Goal: Information Seeking & Learning: Compare options

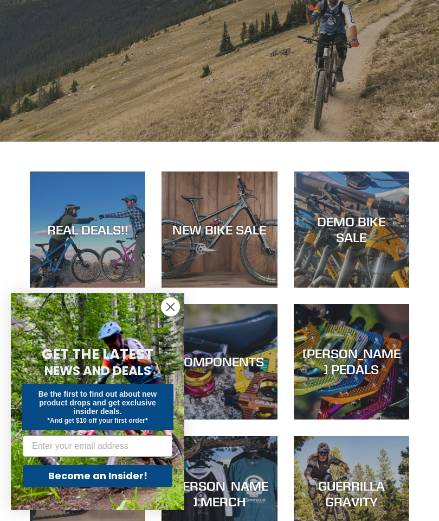
click at [213, 287] on div "NEW BIKE SALE" at bounding box center [220, 287] width 116 height 0
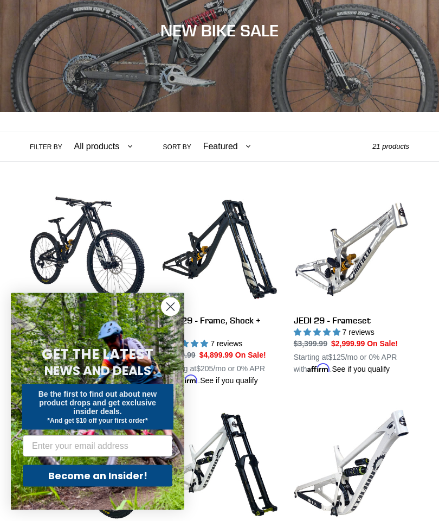
scroll to position [146, 0]
click at [171, 316] on circle "Close dialog" at bounding box center [171, 307] width 18 height 18
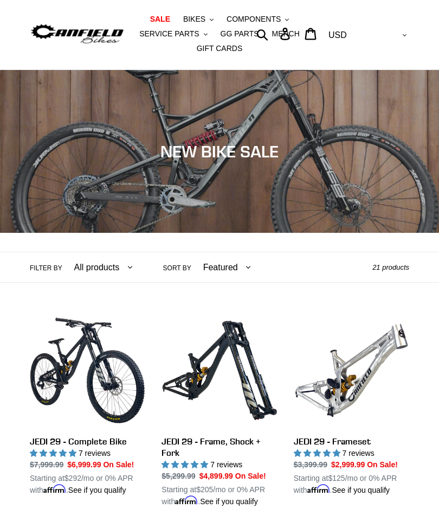
scroll to position [0, 0]
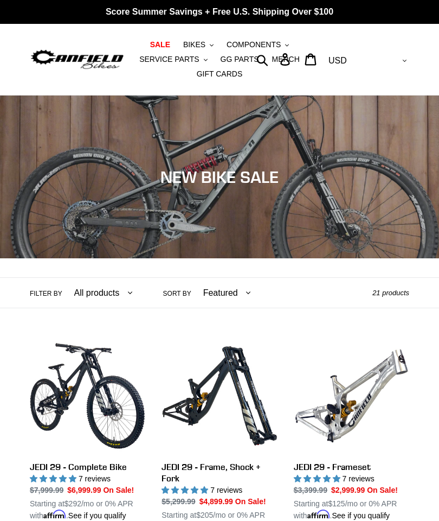
click at [206, 47] on button "BIKES .cls-1{fill:#231f20}" at bounding box center [198, 44] width 41 height 15
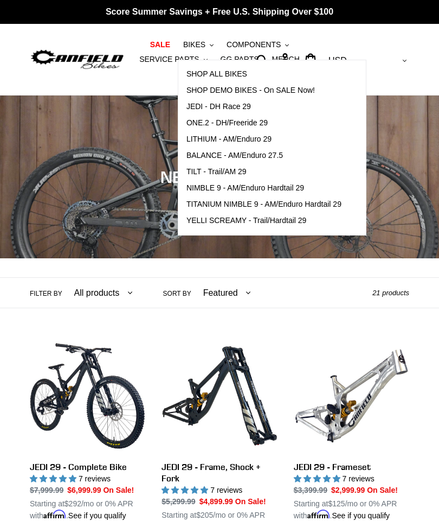
click at [264, 156] on span "BALANCE - AM/Enduro 27.5" at bounding box center [235, 155] width 97 height 9
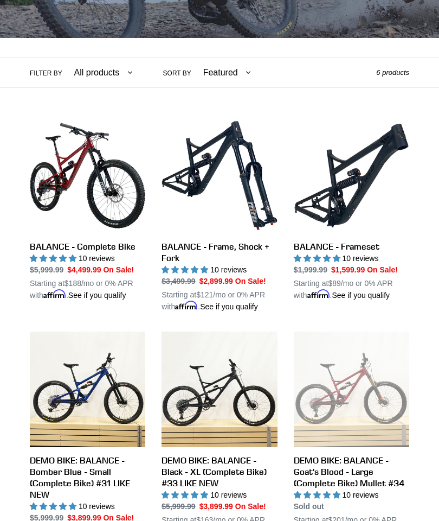
scroll to position [217, 0]
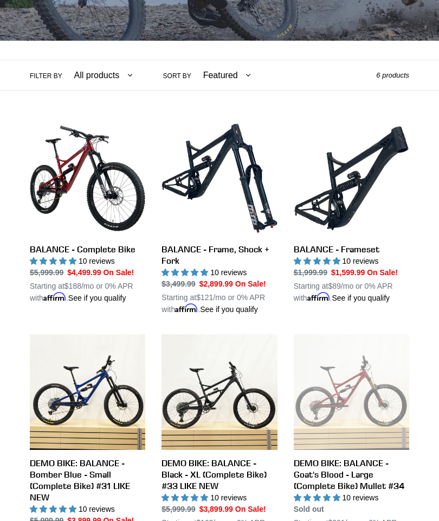
click at [238, 248] on link "BALANCE - Frame, Shock + Fork" at bounding box center [220, 217] width 116 height 195
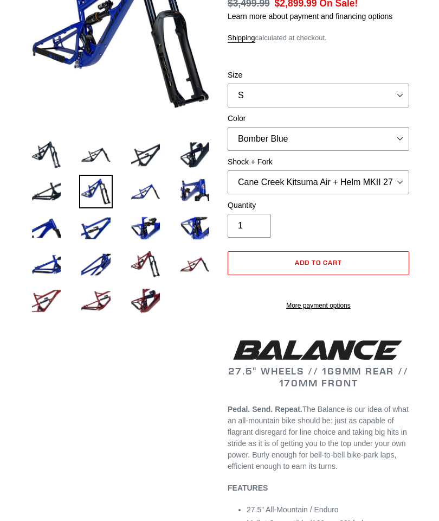
select select "highest-rating"
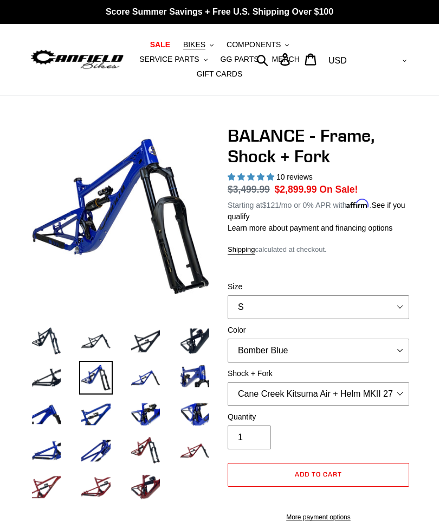
click at [209, 41] on button "BIKES .cls-1{fill:#231f20}" at bounding box center [198, 44] width 41 height 15
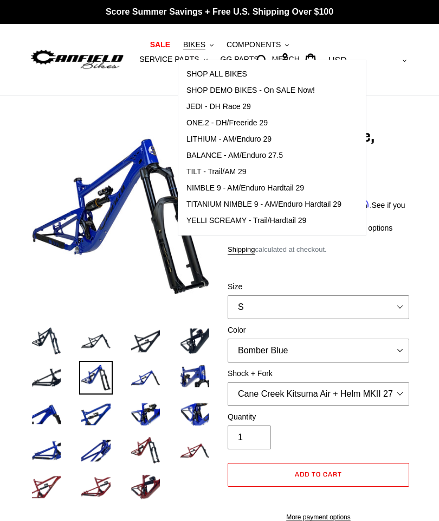
click at [253, 137] on span "LITHIUM - AM/Enduro 29" at bounding box center [229, 138] width 85 height 9
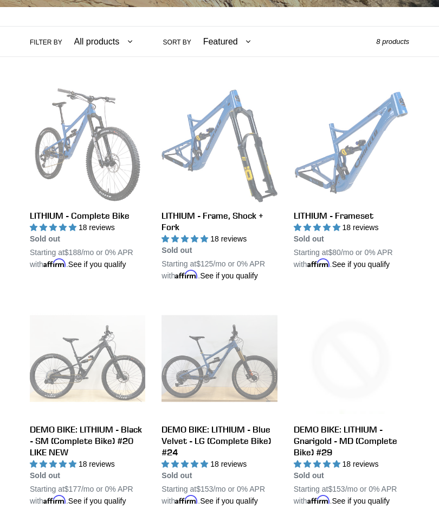
scroll to position [251, 0]
click at [73, 223] on link "LITHIUM - Complete Bike" at bounding box center [88, 178] width 116 height 183
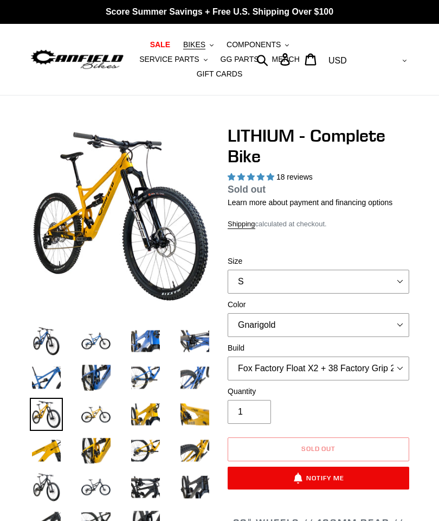
select select "highest-rating"
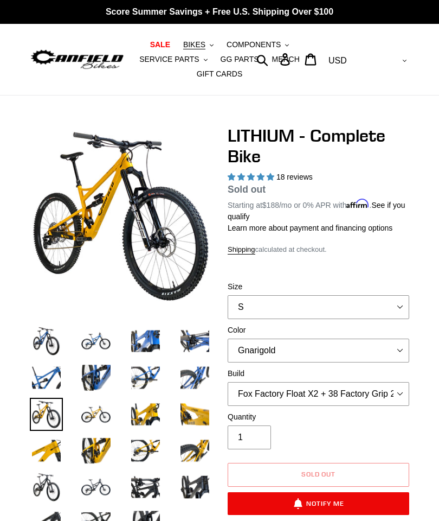
click at [208, 49] on button "BIKES .cls-1{fill:#231f20}" at bounding box center [198, 44] width 41 height 15
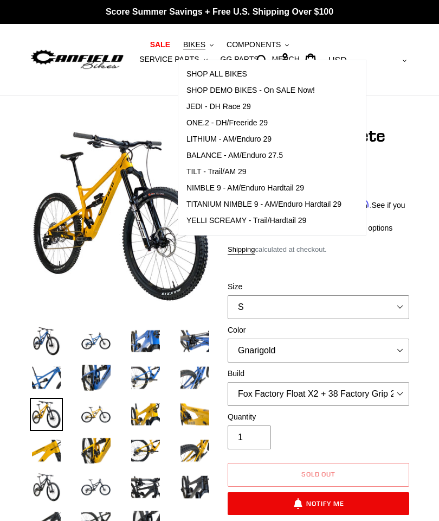
click at [237, 170] on span "TILT - Trail/AM 29" at bounding box center [217, 171] width 60 height 9
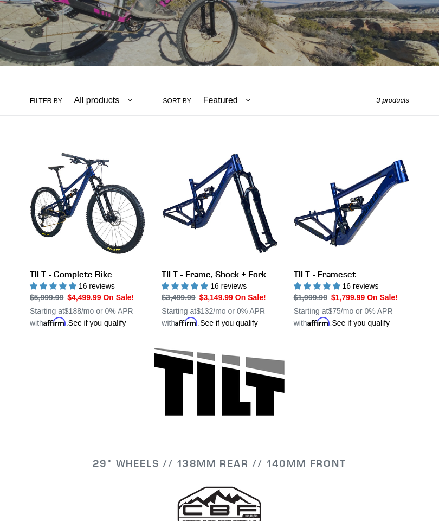
scroll to position [214, 0]
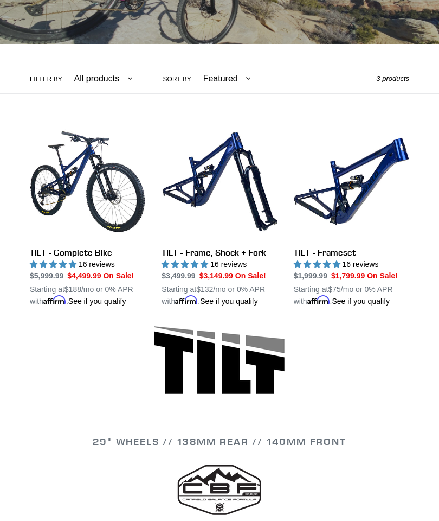
click at [72, 256] on link "TILT - Complete Bike" at bounding box center [88, 215] width 116 height 183
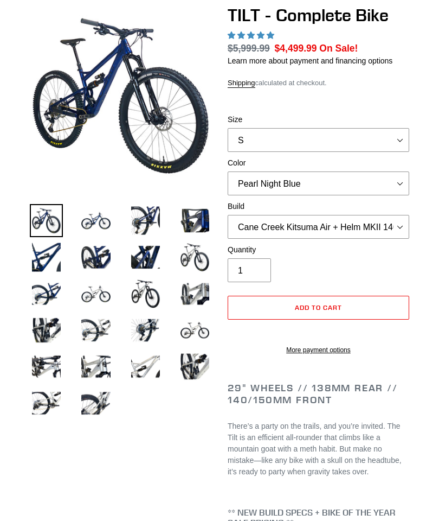
select select "highest-rating"
